Goal: Task Accomplishment & Management: Manage account settings

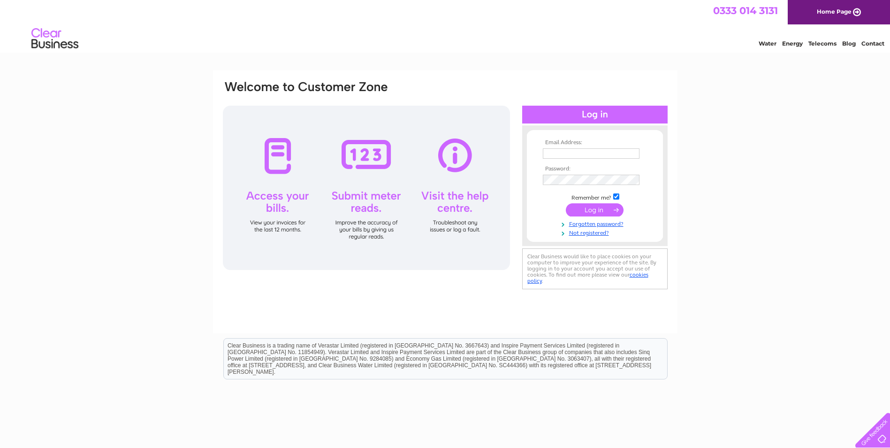
type input "dips@rajfoods.com"
click at [577, 212] on input "submit" at bounding box center [595, 209] width 58 height 13
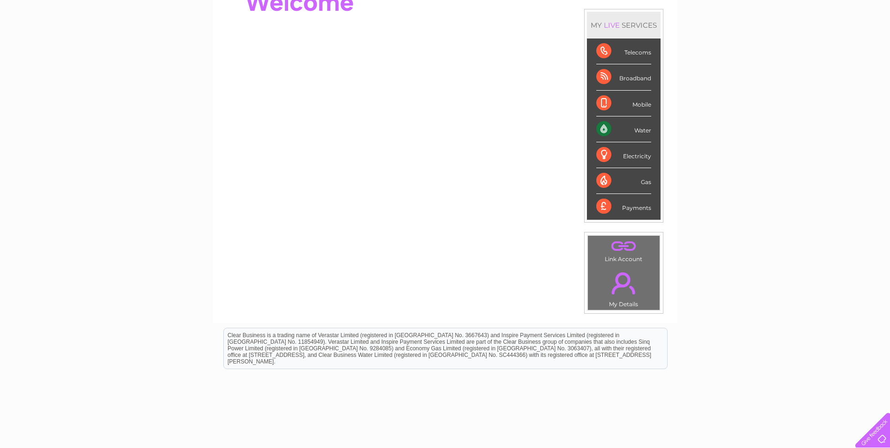
scroll to position [141, 0]
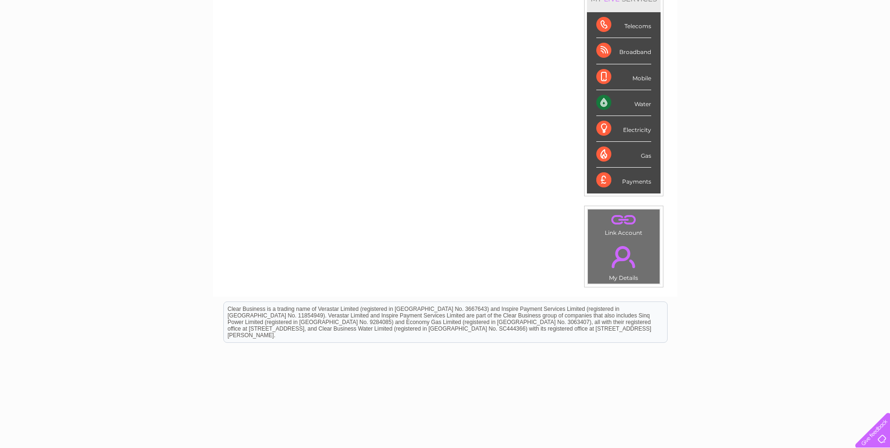
click at [636, 102] on div "Water" at bounding box center [623, 103] width 55 height 26
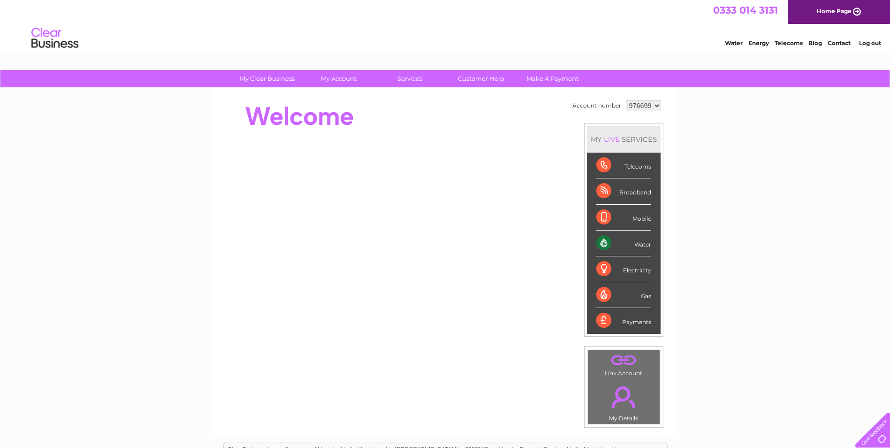
scroll to position [0, 0]
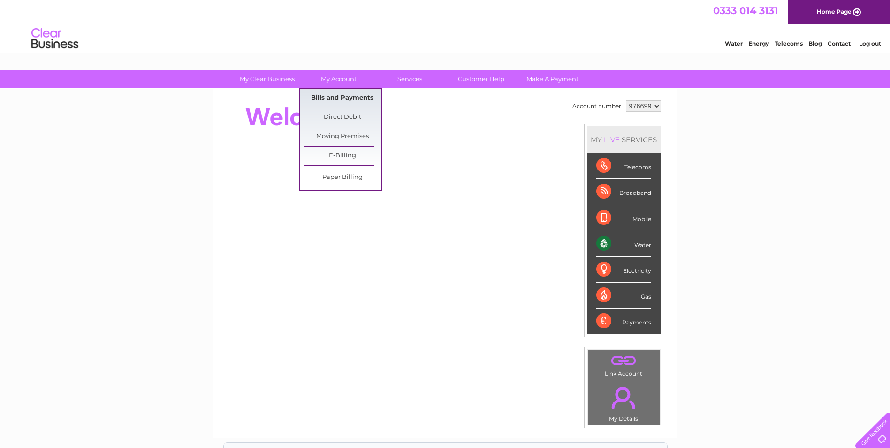
click at [335, 97] on link "Bills and Payments" at bounding box center [342, 98] width 77 height 19
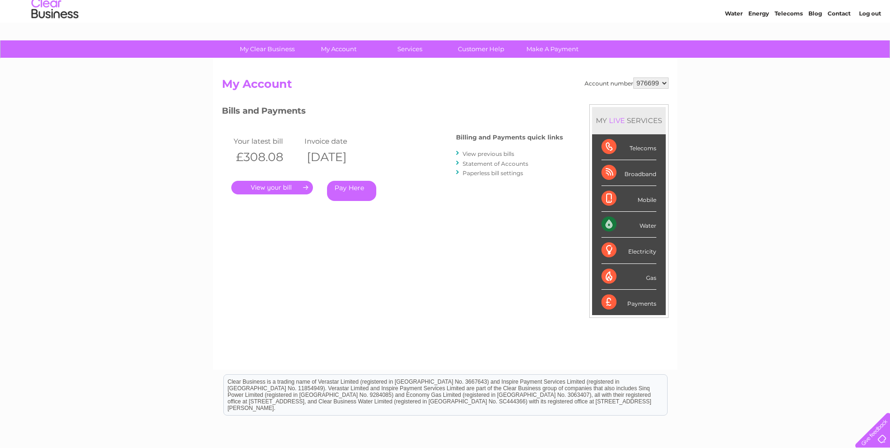
scroll to position [47, 0]
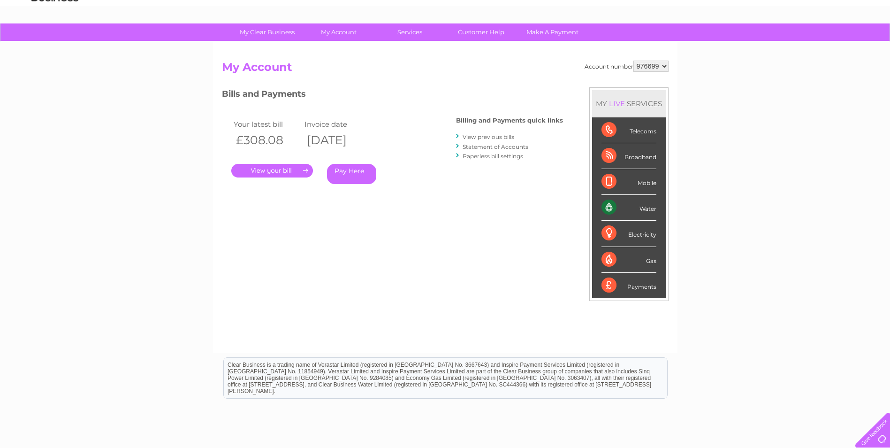
click at [295, 172] on link "." at bounding box center [272, 171] width 82 height 14
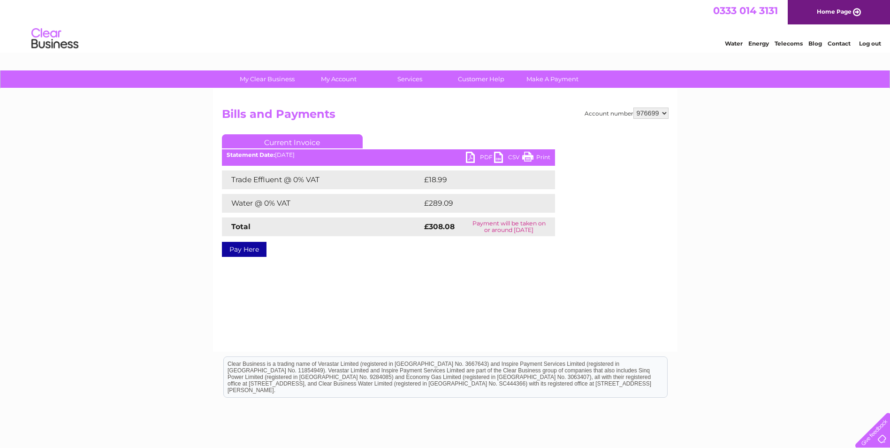
click at [469, 156] on link "PDF" at bounding box center [480, 159] width 28 height 14
